Goal: Task Accomplishment & Management: Complete application form

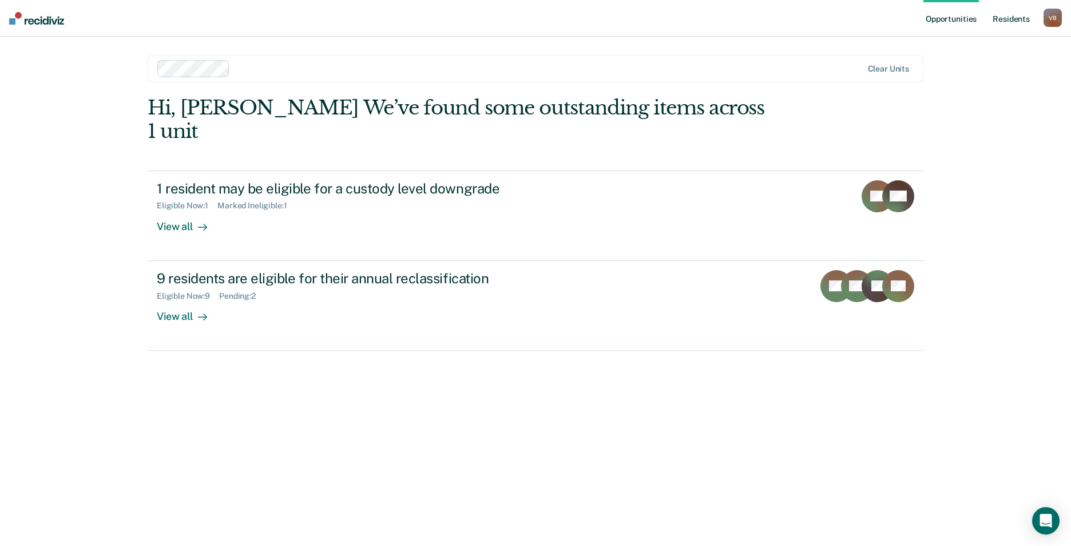
click at [1004, 12] on link "Resident s" at bounding box center [1011, 18] width 42 height 37
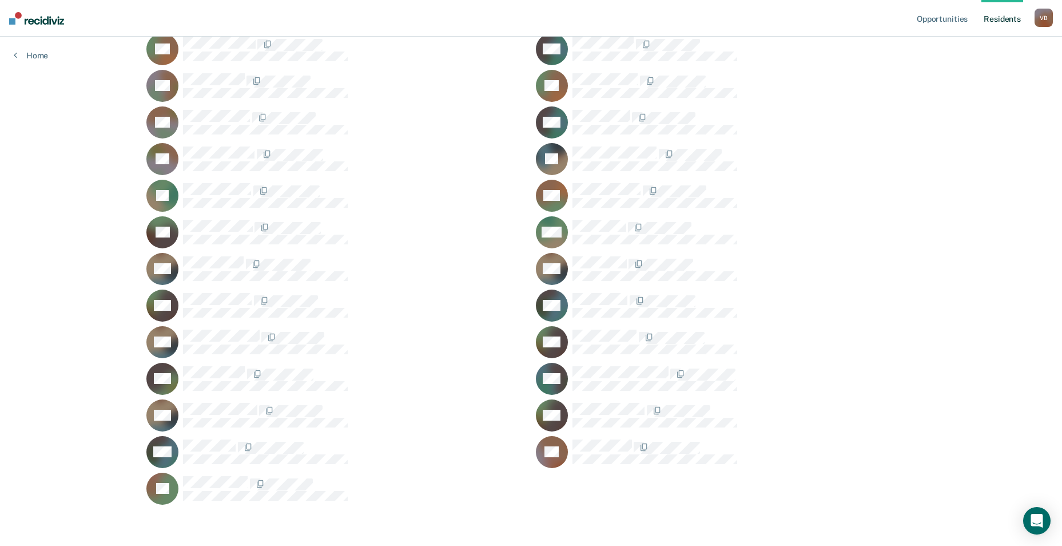
scroll to position [1826, 0]
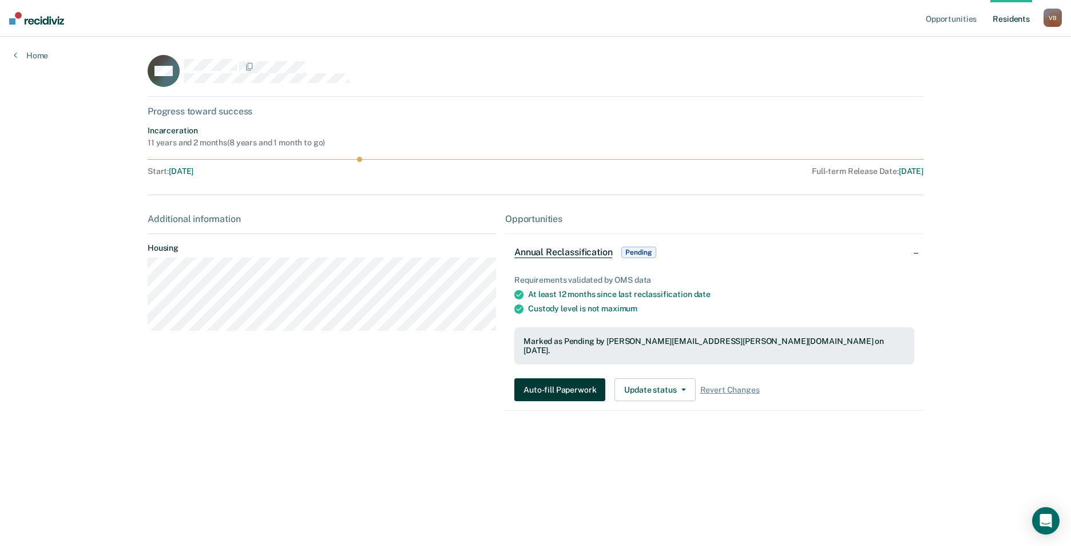
click at [590, 381] on button "Auto-fill Paperwork" at bounding box center [559, 389] width 91 height 23
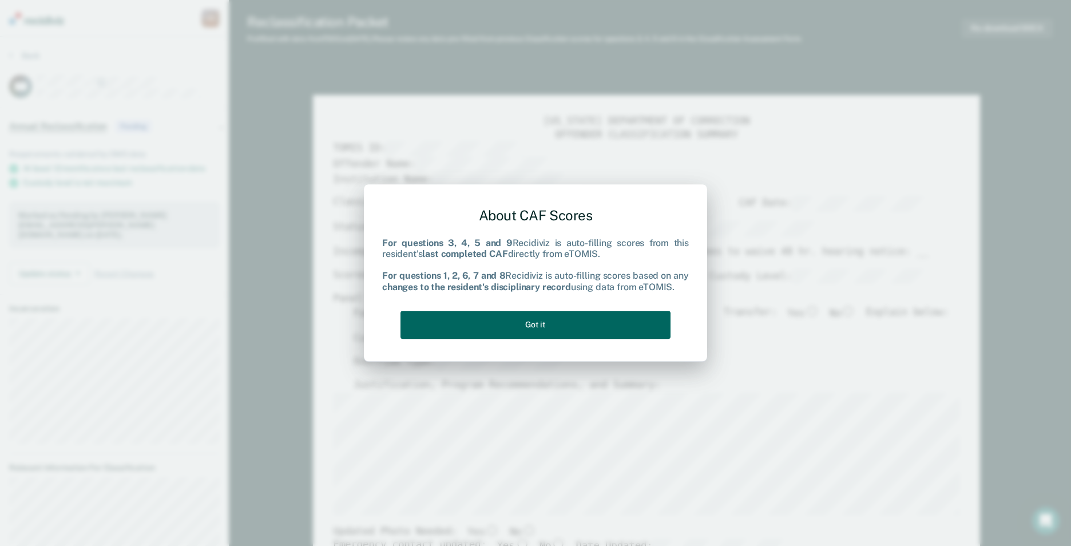
type textarea "x"
click at [555, 324] on button "Got it" at bounding box center [535, 325] width 270 height 28
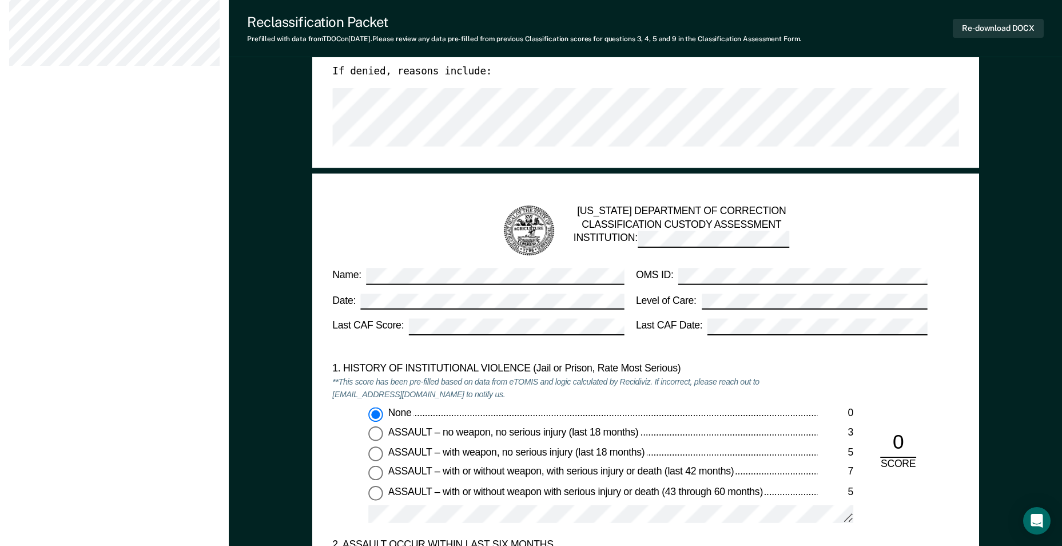
scroll to position [754, 0]
